Goal: Task Accomplishment & Management: Manage account settings

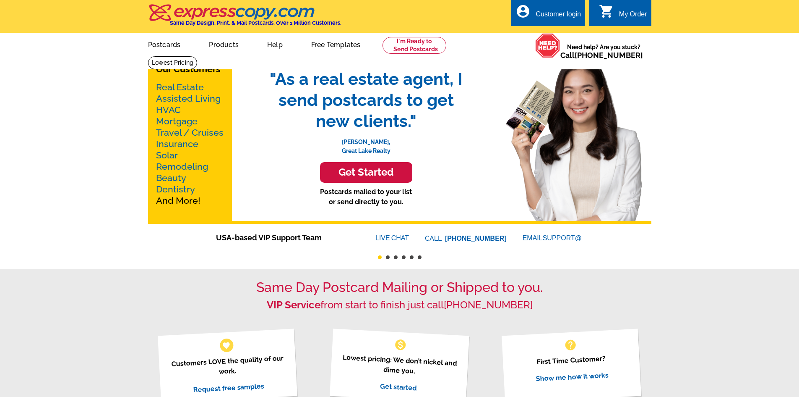
click at [536, 16] on div "Customer login" at bounding box center [558, 16] width 45 height 12
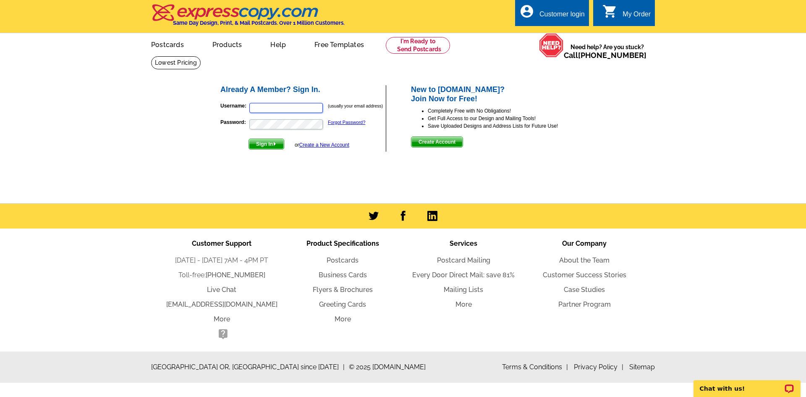
type input "[EMAIL_ADDRESS][DOMAIN_NAME]"
click at [313, 110] on input "[EMAIL_ADDRESS][DOMAIN_NAME]" at bounding box center [285, 108] width 73 height 10
click at [122, 138] on main "Already A Member? Sign In. Username: [EMAIL_ADDRESS][DOMAIN_NAME] (usually your…" at bounding box center [403, 129] width 806 height 147
click at [265, 142] on span "Sign In" at bounding box center [266, 144] width 35 height 10
